Goal: Task Accomplishment & Management: Manage account settings

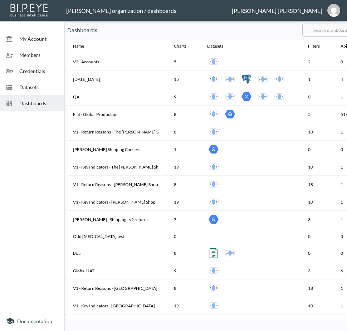
click at [325, 28] on input "text" at bounding box center [332, 30] width 58 height 18
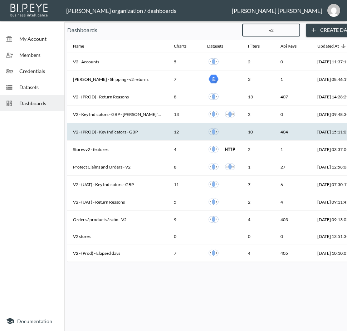
type input "v2"
click at [126, 132] on th "V2 - (PROD) - Key Indicators - GBP" at bounding box center [117, 132] width 101 height 18
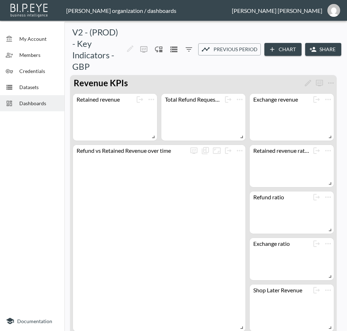
click at [317, 44] on button "Share" at bounding box center [324, 49] width 36 height 13
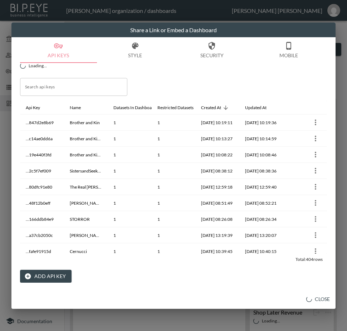
click at [44, 275] on button "Add API Key" at bounding box center [46, 276] width 52 height 13
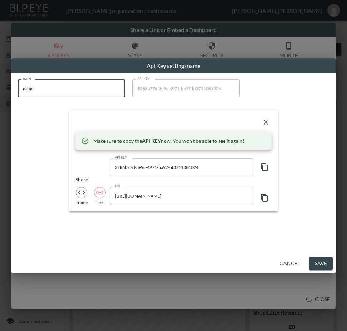
drag, startPoint x: 30, startPoint y: 87, endPoint x: 14, endPoint y: 90, distance: 16.0
click at [14, 90] on div "name name name API KEY 3286b77d-3e9c-4971-ba97-bf3711081024 API KEY X Make sure…" at bounding box center [174, 145] width 320 height 141
paste input "Orseund Iris"
type input "Orseund Iris"
click at [264, 167] on icon "button" at bounding box center [264, 167] width 9 height 9
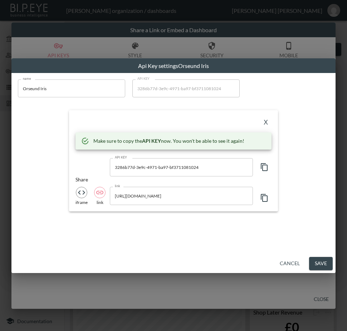
click at [184, 116] on div "X Make sure to copy the API KEY now. You won't be able to see it again! API KEY…" at bounding box center [173, 160] width 209 height 101
click at [263, 120] on button "X" at bounding box center [265, 122] width 11 height 11
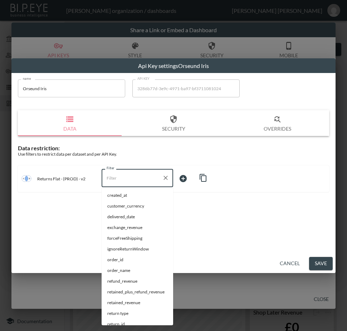
click at [138, 177] on input "Filter" at bounding box center [132, 177] width 54 height 11
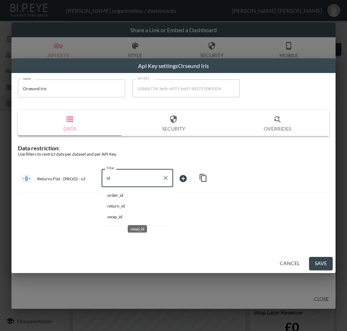
click at [121, 217] on span "swap_id" at bounding box center [137, 217] width 60 height 6
type input "swap_id"
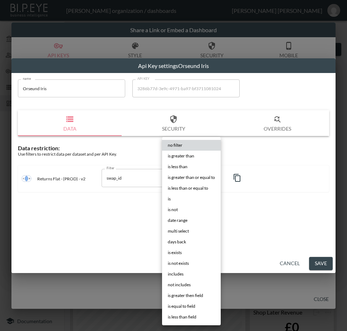
click at [186, 177] on body "BI.P.EYE, Interactive Analytics Dashboards - app [PERSON_NAME] organization / d…" at bounding box center [173, 165] width 347 height 331
click at [177, 197] on li "is" at bounding box center [191, 199] width 59 height 11
type input "is"
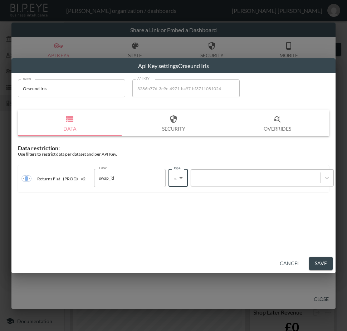
click at [227, 175] on div at bounding box center [256, 178] width 122 height 7
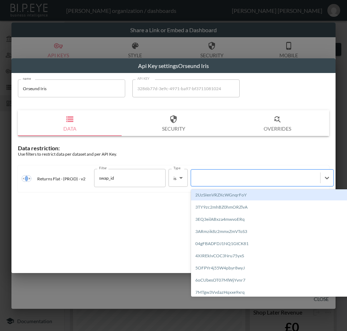
paste input "0Ns4d3qq30xmeVfkHtWi"
type input "0Ns4d3qq30xmeVfkHtWi"
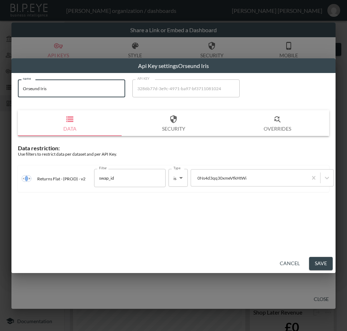
drag, startPoint x: 51, startPoint y: 87, endPoint x: 12, endPoint y: 96, distance: 39.6
click at [12, 96] on div "name Orseund Iris name API KEY 3286b77d-3e9c-4971-ba97-bf3711081024 API KEY Dat…" at bounding box center [173, 163] width 325 height 181
click at [326, 265] on button "Save" at bounding box center [321, 263] width 24 height 13
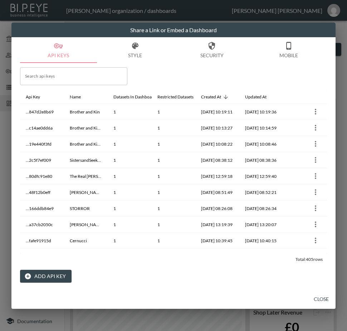
click at [39, 77] on input "Search api keys" at bounding box center [73, 76] width 107 height 18
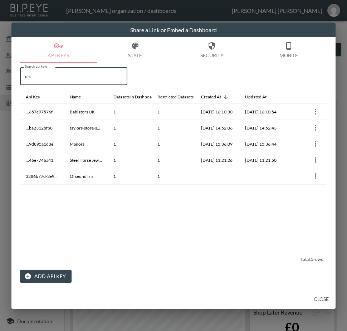
type input "ors"
click at [327, 300] on button "Close" at bounding box center [321, 299] width 23 height 13
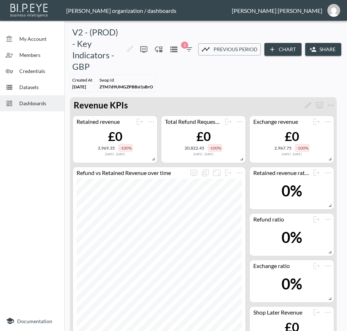
click at [35, 104] on span "Dashboards" at bounding box center [38, 104] width 39 height 8
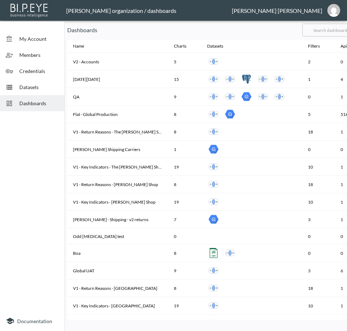
click at [327, 31] on input "text" at bounding box center [332, 30] width 58 height 18
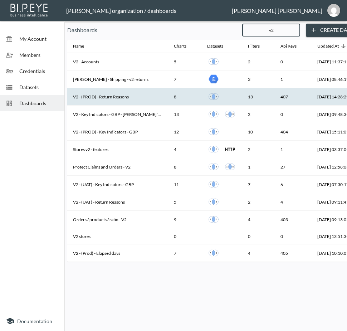
type input "v2"
click at [128, 96] on th "V2 - (PROD) - Return Reasons" at bounding box center [117, 97] width 101 height 18
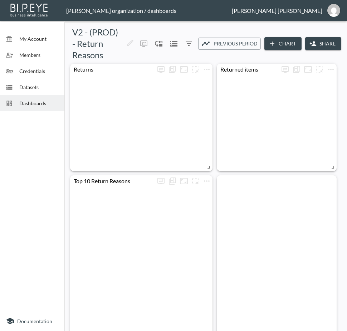
click at [320, 41] on button "Share" at bounding box center [324, 43] width 36 height 13
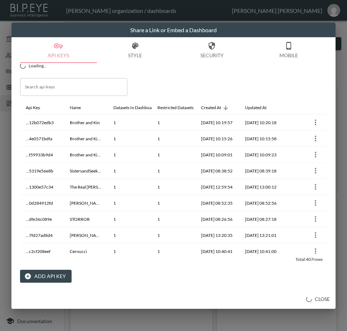
click at [39, 277] on button "Add API Key" at bounding box center [46, 276] width 52 height 13
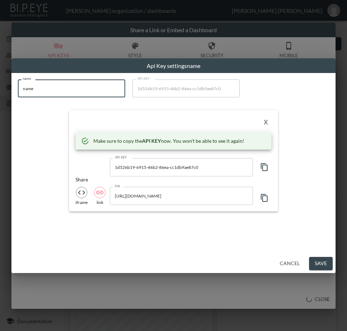
drag, startPoint x: 62, startPoint y: 89, endPoint x: -3, endPoint y: 89, distance: 64.1
click at [0, 89] on html "BI.P.EYE, Interactive Analytics Dashboards - app [PERSON_NAME] organization / d…" at bounding box center [173, 165] width 347 height 331
paste input "Orseund Iris"
type input "Orseund Iris"
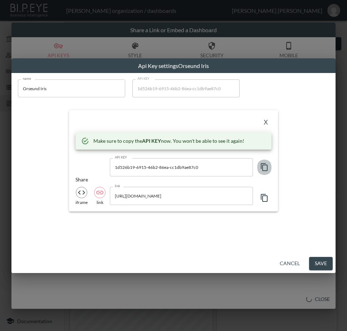
click at [264, 168] on icon "button" at bounding box center [264, 167] width 9 height 9
click at [193, 121] on div "X" at bounding box center [174, 122] width 196 height 11
click at [265, 120] on button "X" at bounding box center [265, 122] width 11 height 11
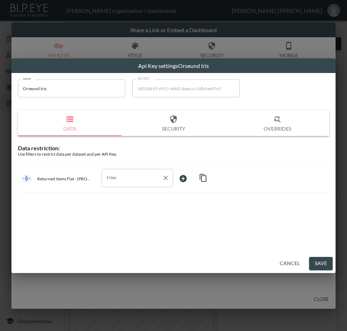
click at [131, 180] on input "Filter" at bounding box center [132, 177] width 54 height 11
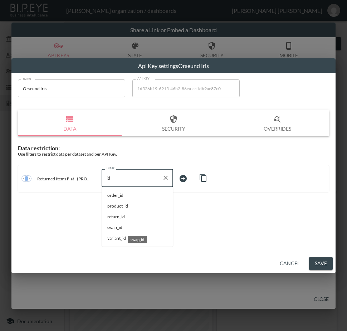
click at [128, 230] on span "swap_id" at bounding box center [137, 228] width 60 height 6
type input "swap_id"
click at [201, 180] on body "BI.P.EYE, Interactive Analytics Dashboards - app [PERSON_NAME] organization / d…" at bounding box center [173, 165] width 347 height 331
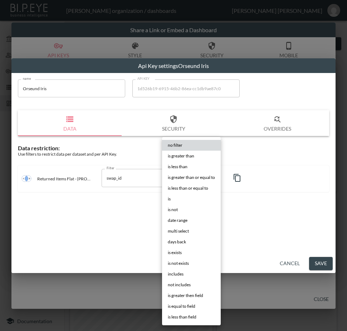
click at [177, 198] on li "is" at bounding box center [191, 199] width 59 height 11
type input "is"
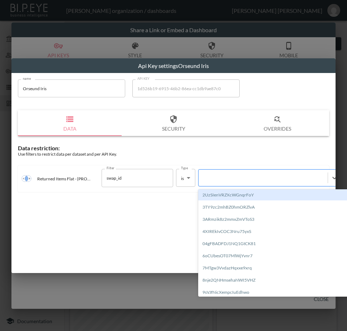
click at [245, 176] on div at bounding box center [263, 178] width 122 height 7
paste input "0Ns4d3qq30xmeVfkHtWi"
type input "0Ns4d3qq30xmeVfkHtWi"
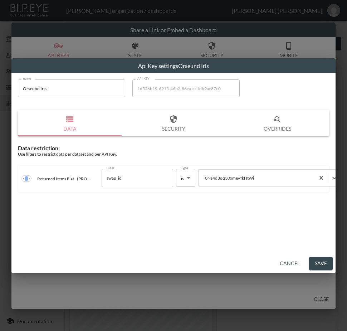
click at [325, 267] on button "Save" at bounding box center [321, 263] width 24 height 13
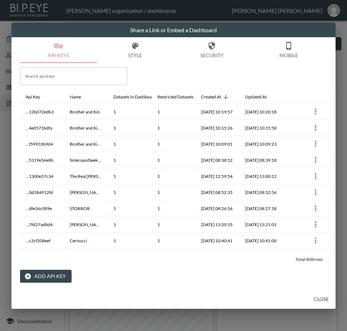
click at [91, 43] on button "API Keys" at bounding box center [58, 50] width 77 height 26
click at [324, 297] on button "Close" at bounding box center [321, 299] width 23 height 13
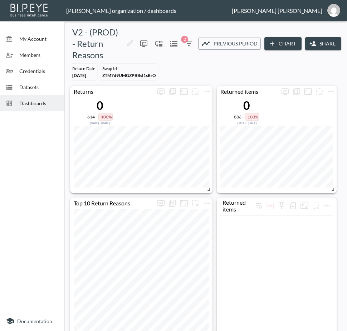
click at [38, 99] on div "Dashboards" at bounding box center [32, 103] width 64 height 16
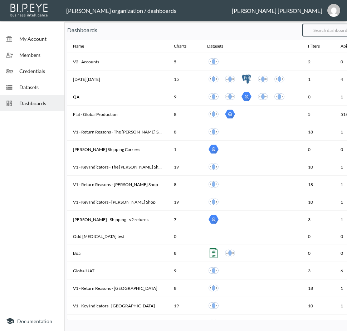
click at [327, 29] on input "text" at bounding box center [332, 30] width 58 height 18
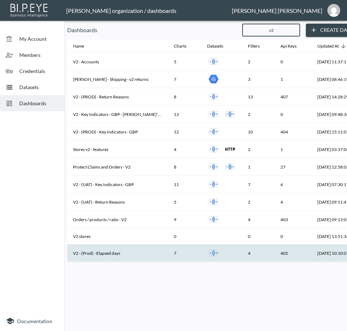
type input "v2"
click at [129, 252] on th "V2 - (Prod) - Elapsed days" at bounding box center [117, 254] width 101 height 18
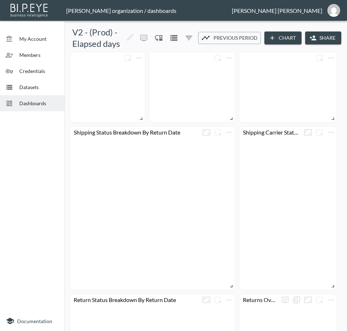
click at [331, 41] on button "Share" at bounding box center [324, 38] width 36 height 13
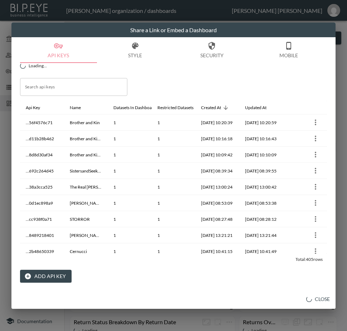
click at [40, 276] on button "Add API Key" at bounding box center [46, 276] width 52 height 13
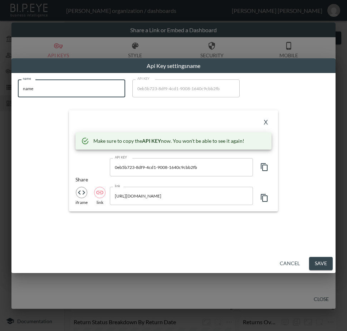
drag, startPoint x: 79, startPoint y: 91, endPoint x: -1, endPoint y: 91, distance: 80.2
click at [0, 91] on html "BI.P.EYE, Interactive Analytics Dashboards - app [PERSON_NAME] organization / d…" at bounding box center [173, 165] width 347 height 331
paste input "Orseund Iris"
type input "Orseund Iris"
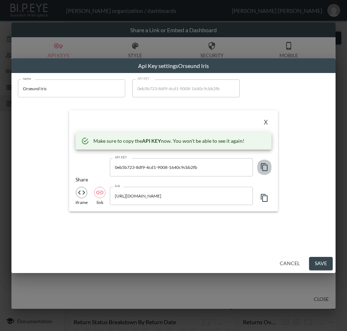
click at [261, 164] on icon "button" at bounding box center [264, 167] width 7 height 8
click at [152, 121] on div "X" at bounding box center [174, 122] width 196 height 11
click at [266, 120] on button "X" at bounding box center [265, 122] width 11 height 11
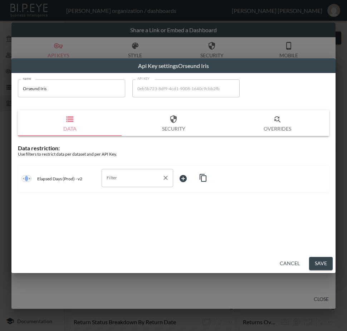
click at [125, 184] on div "Filter" at bounding box center [138, 178] width 72 height 18
click at [135, 208] on span "swap_id" at bounding box center [137, 206] width 60 height 6
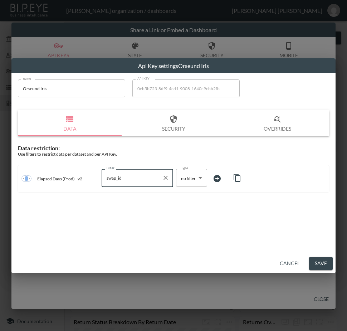
type input "swap_id"
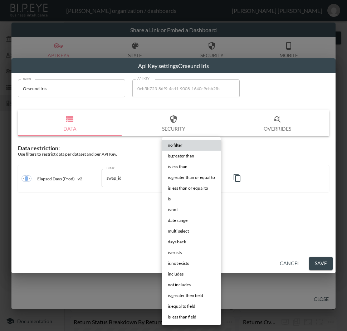
click at [193, 177] on body "BI.P.EYE, Interactive Analytics Dashboards - app [PERSON_NAME] organization / d…" at bounding box center [173, 165] width 347 height 331
click at [175, 197] on li "is" at bounding box center [191, 199] width 59 height 11
type input "is"
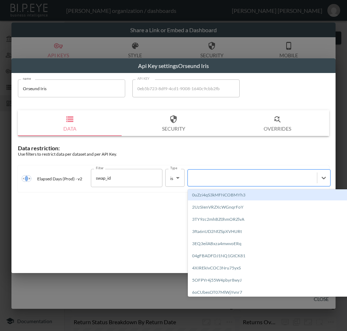
click at [247, 177] on div at bounding box center [253, 178] width 122 height 7
paste input "0Ns4d3qq30xmeVfkHtWi"
type input "0Ns4d3qq30xmeVfkHtWi"
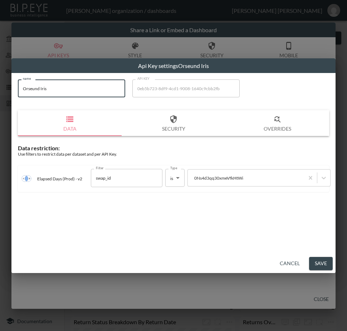
drag, startPoint x: 53, startPoint y: 96, endPoint x: 13, endPoint y: 101, distance: 40.0
click at [13, 101] on div "name Orseund Iris name API KEY 0eb5b723-8df9-4cd1-9008-1640c9cbb2fb API KEY Dat…" at bounding box center [173, 163] width 325 height 181
click at [317, 264] on button "Save" at bounding box center [321, 263] width 24 height 13
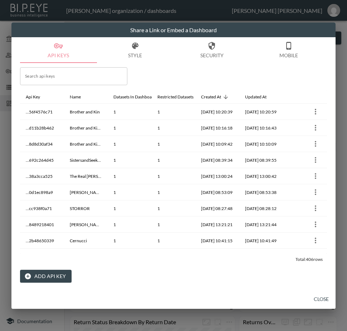
click at [322, 301] on button "Close" at bounding box center [321, 299] width 23 height 13
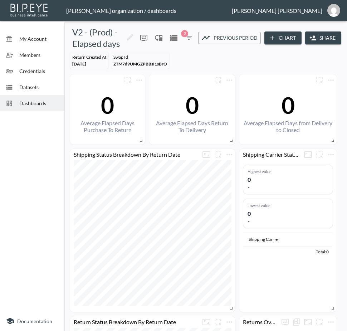
click at [31, 100] on span "Dashboards" at bounding box center [38, 104] width 39 height 8
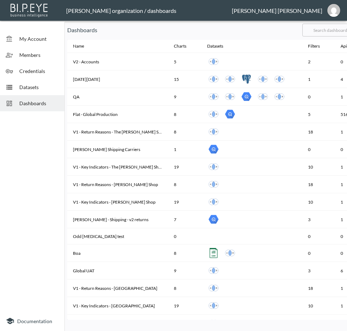
click at [338, 32] on input "text" at bounding box center [332, 30] width 58 height 18
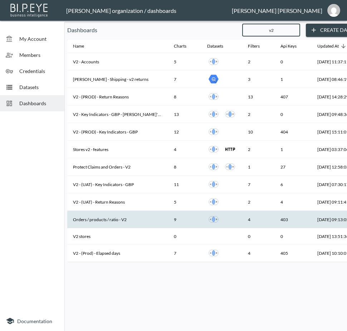
type input "v2"
click at [136, 215] on th "Orders / products / ratio - V2" at bounding box center [117, 220] width 101 height 18
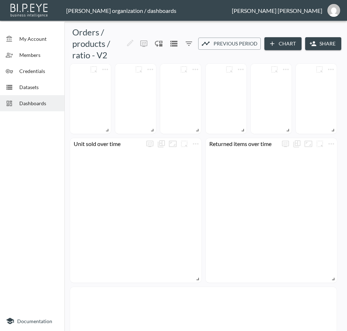
click at [313, 44] on button "Share" at bounding box center [324, 43] width 36 height 13
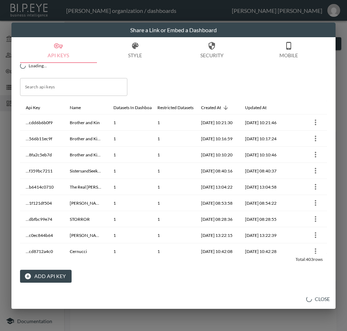
click at [59, 275] on button "Add API Key" at bounding box center [46, 276] width 52 height 13
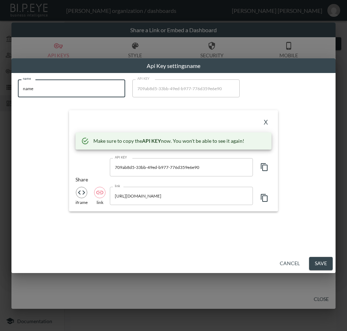
drag, startPoint x: 67, startPoint y: 96, endPoint x: 5, endPoint y: 97, distance: 62.7
click at [5, 97] on div "Api Key settings name name name name API KEY 709ab8d5-33bb-49ed-b977-776d359e6e…" at bounding box center [173, 165] width 347 height 331
paste input "Orseund Iris"
type input "Orseund Iris"
click at [264, 168] on icon "button" at bounding box center [264, 167] width 9 height 9
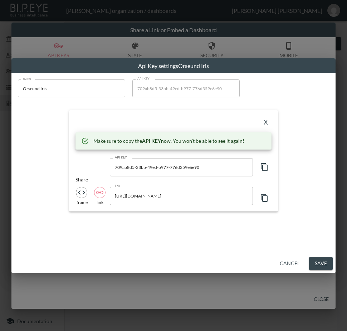
drag, startPoint x: 141, startPoint y: 118, endPoint x: 187, endPoint y: 118, distance: 45.1
click at [141, 118] on div "X" at bounding box center [174, 122] width 196 height 11
click at [262, 120] on button "X" at bounding box center [265, 122] width 11 height 11
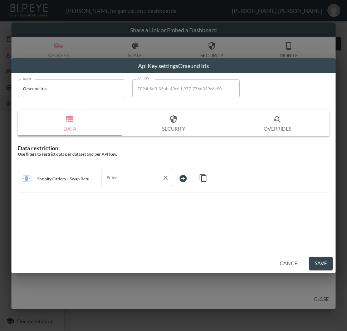
click at [152, 178] on input "Filter" at bounding box center [132, 177] width 54 height 11
click at [130, 220] on li "swap_id" at bounding box center [138, 217] width 72 height 11
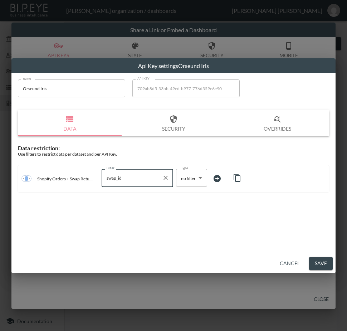
type input "swap_id"
click at [193, 181] on body "BI.P.EYE, Interactive Analytics Dashboards - app [PERSON_NAME] organization / d…" at bounding box center [173, 165] width 347 height 331
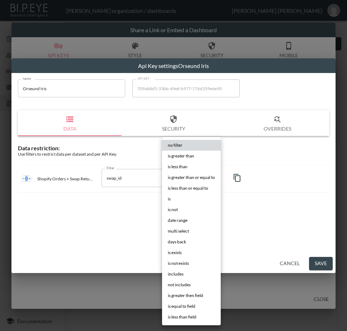
click at [188, 201] on li "is" at bounding box center [191, 199] width 59 height 11
type input "is"
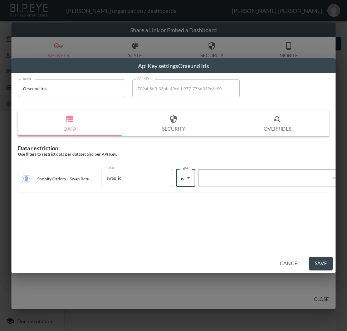
click at [239, 180] on div at bounding box center [263, 178] width 122 height 7
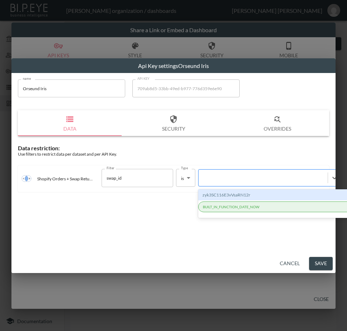
paste input "0Ns4d3qq30xmeVfkHtWi"
type input "0Ns4d3qq30xmeVfkHtWi"
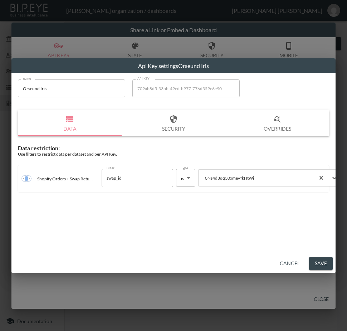
click at [322, 264] on button "Save" at bounding box center [321, 263] width 24 height 13
